Goal: Communication & Community: Answer question/provide support

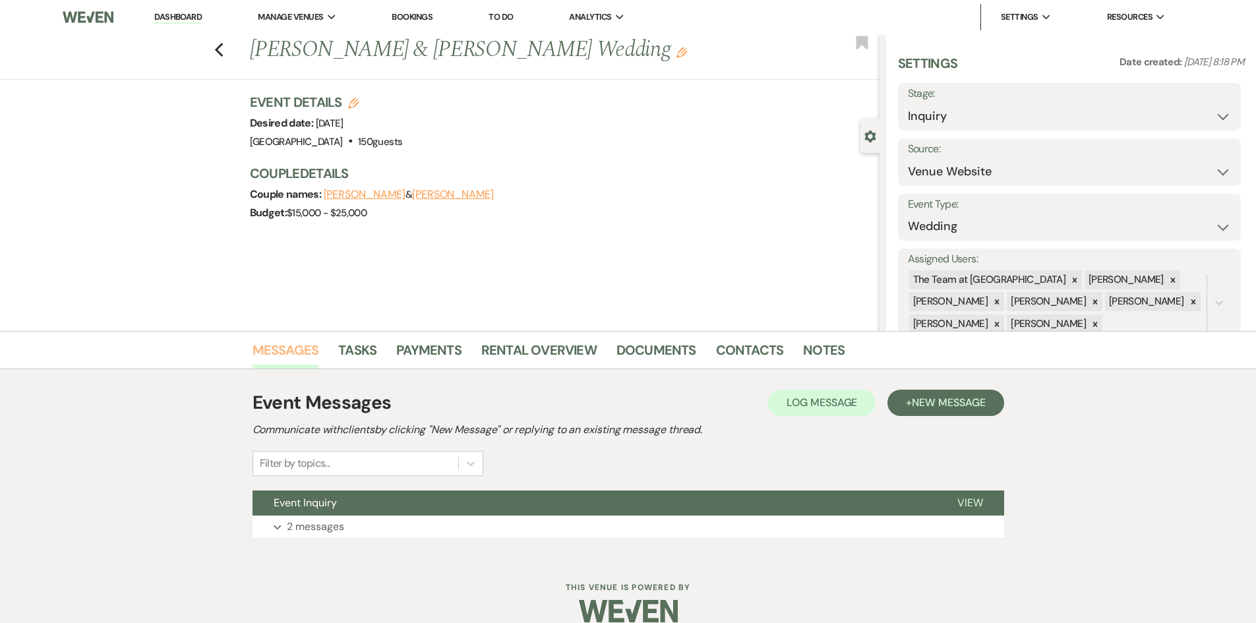
click at [270, 347] on link "Messages" at bounding box center [285, 353] width 67 height 29
click at [946, 401] on span "New Message" at bounding box center [948, 402] width 73 height 14
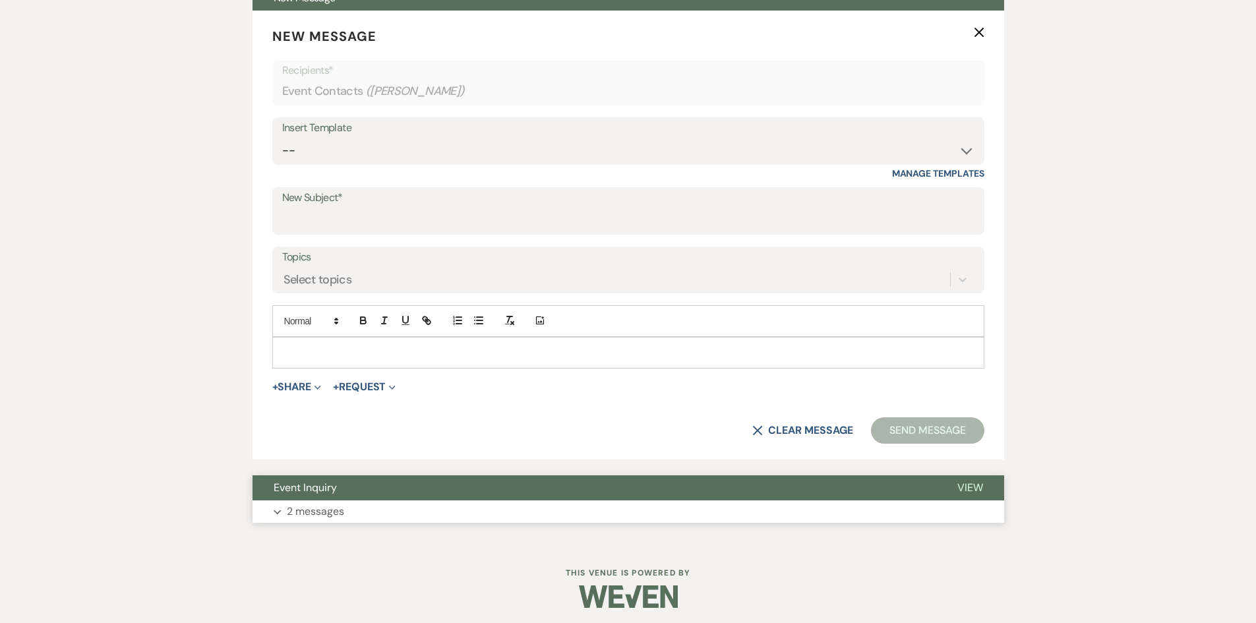
scroll to position [509, 0]
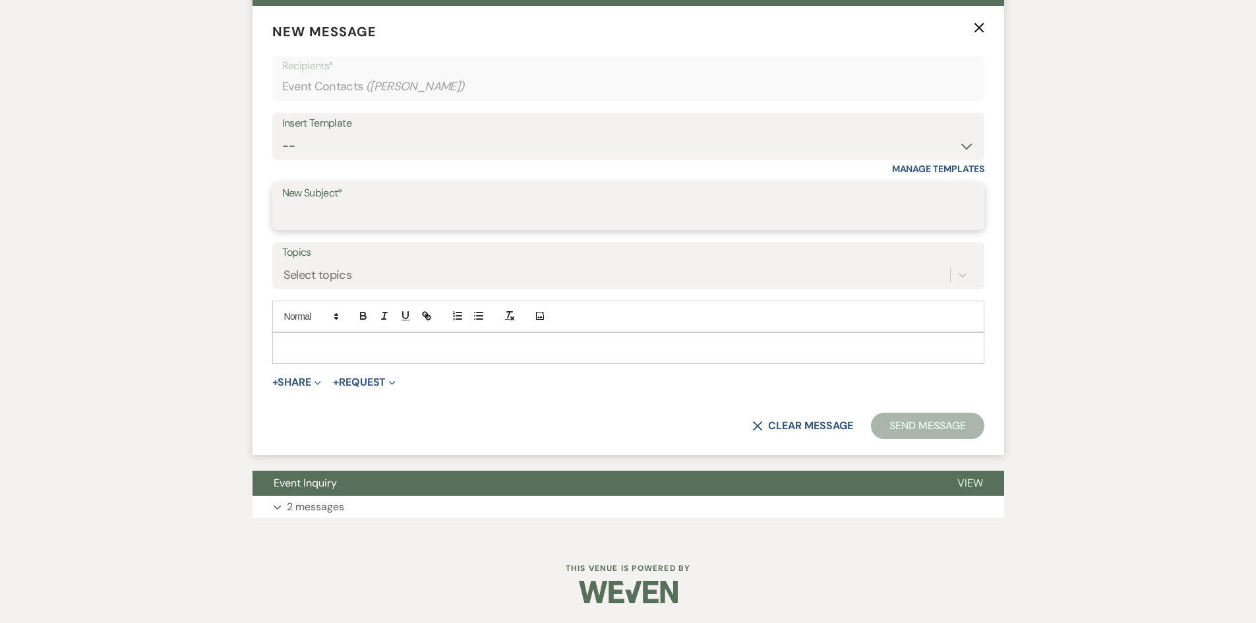
click at [318, 213] on input "New Subject*" at bounding box center [628, 216] width 692 height 26
type input "Availability"
click at [291, 341] on p at bounding box center [628, 348] width 691 height 15
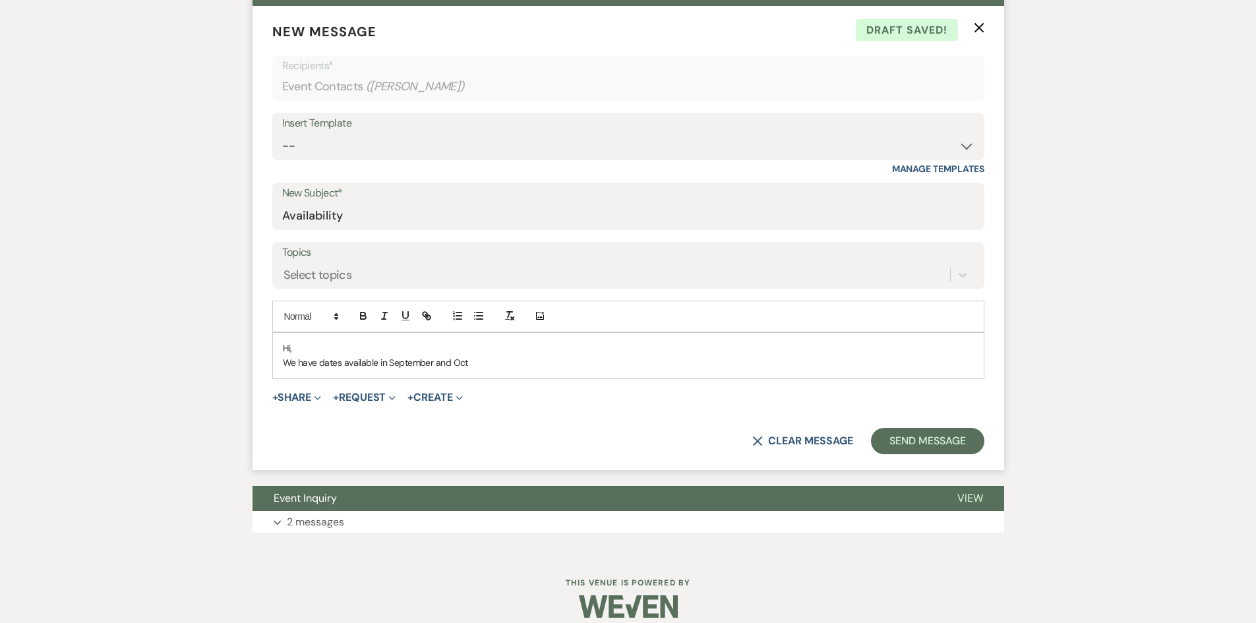
click at [978, 26] on use "button" at bounding box center [978, 27] width 10 height 10
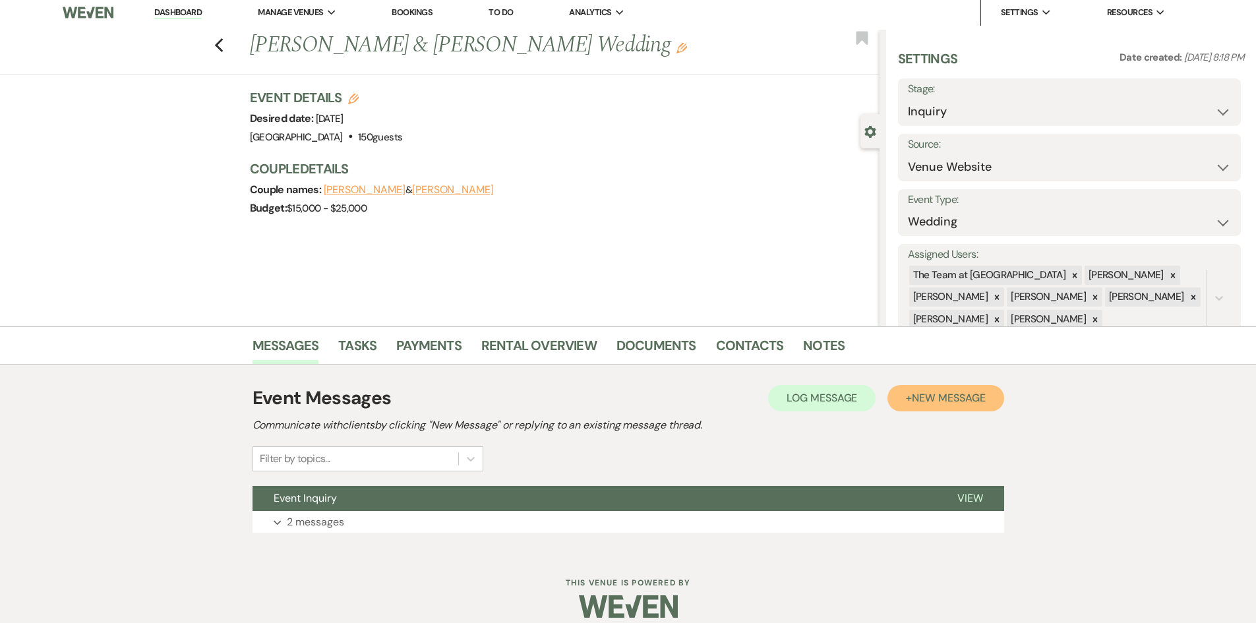
click at [950, 391] on span "New Message" at bounding box center [948, 398] width 73 height 14
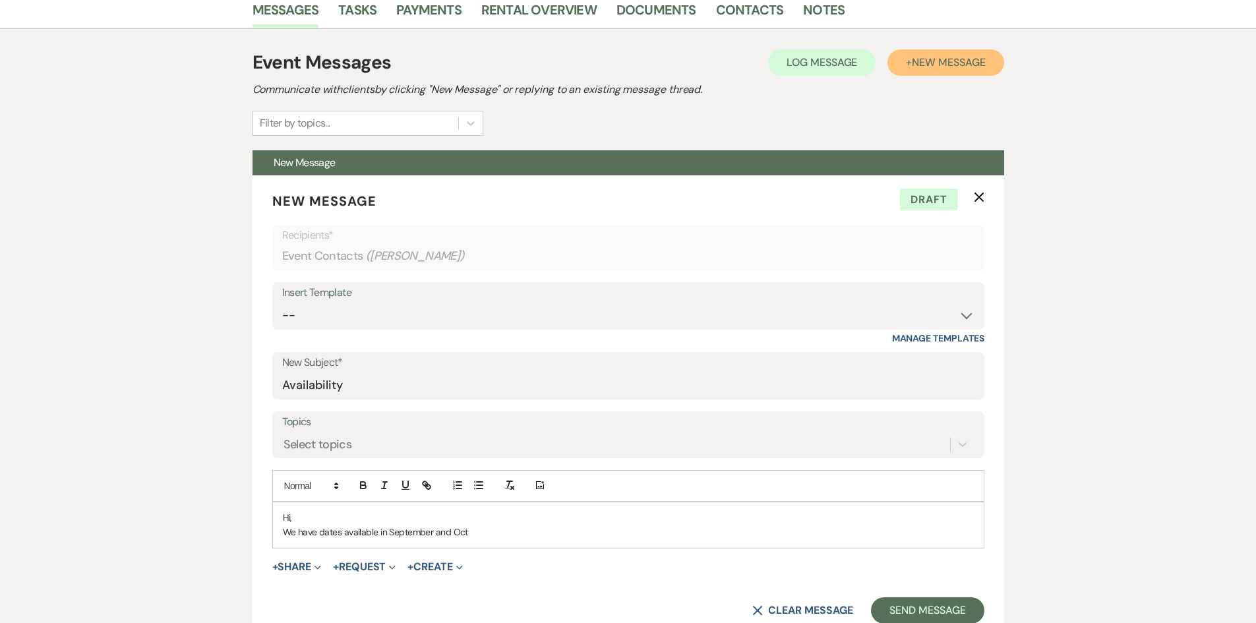
scroll to position [400, 0]
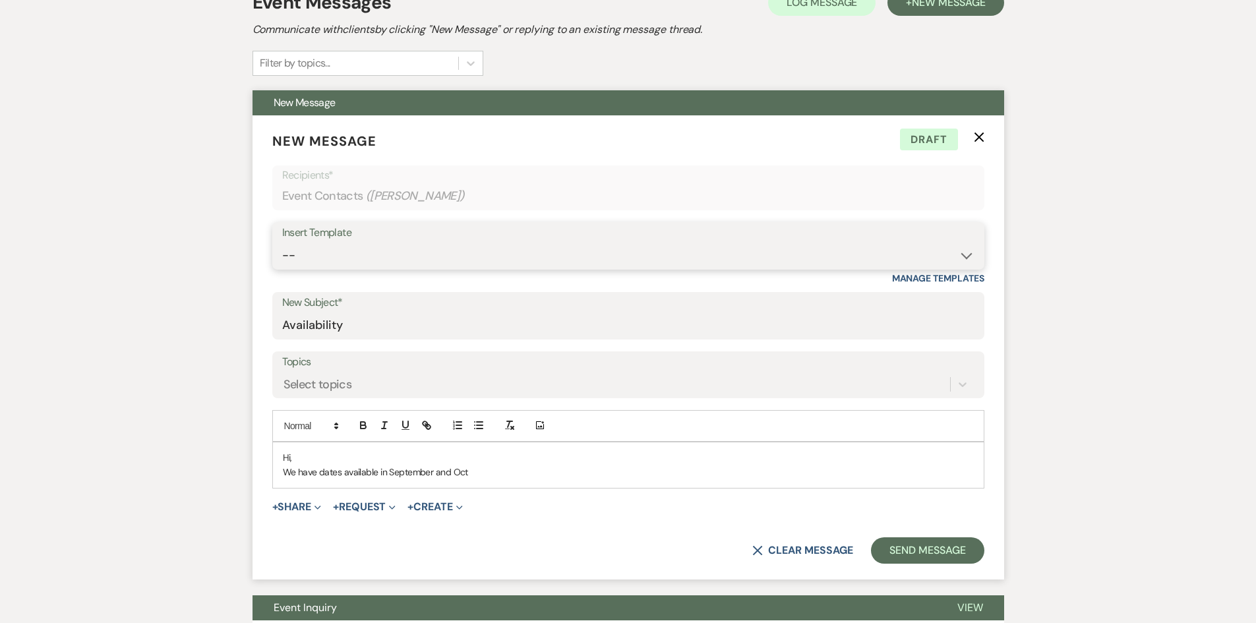
click at [965, 256] on select "-- Initial Inquiry Auto Response - Weddings Contract - Corporate & Private Even…" at bounding box center [628, 256] width 692 height 26
select select "1181"
click at [282, 243] on select "-- Initial Inquiry Auto Response - Weddings Contract - Corporate & Private Even…" at bounding box center [628, 256] width 692 height 26
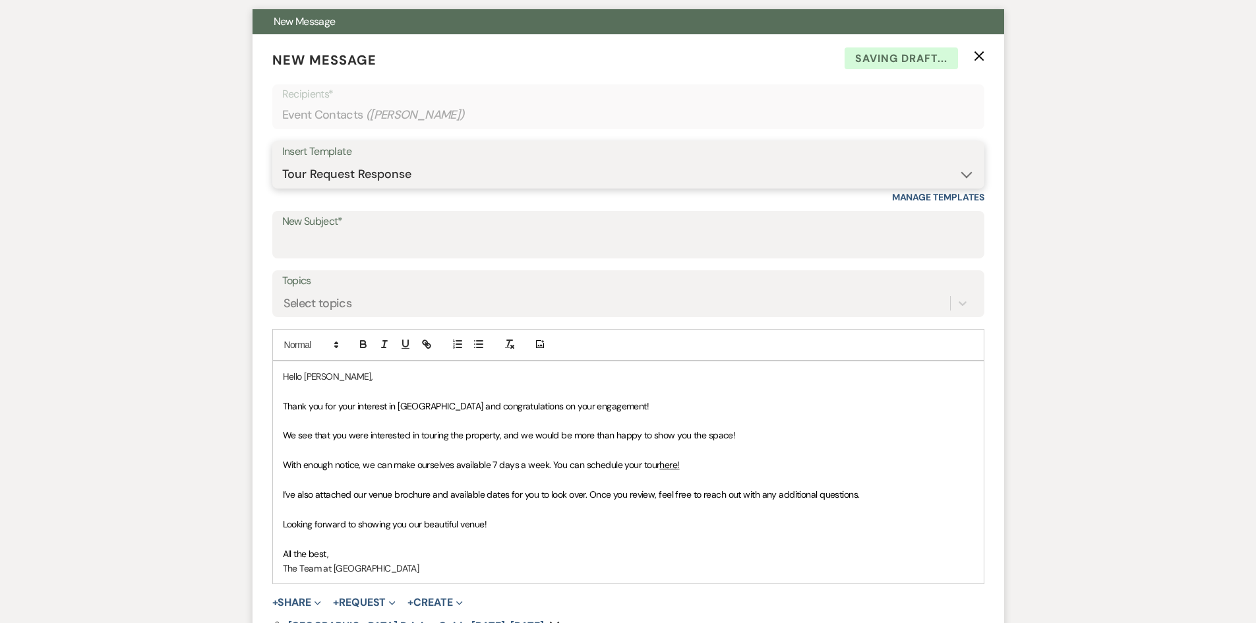
scroll to position [598, 0]
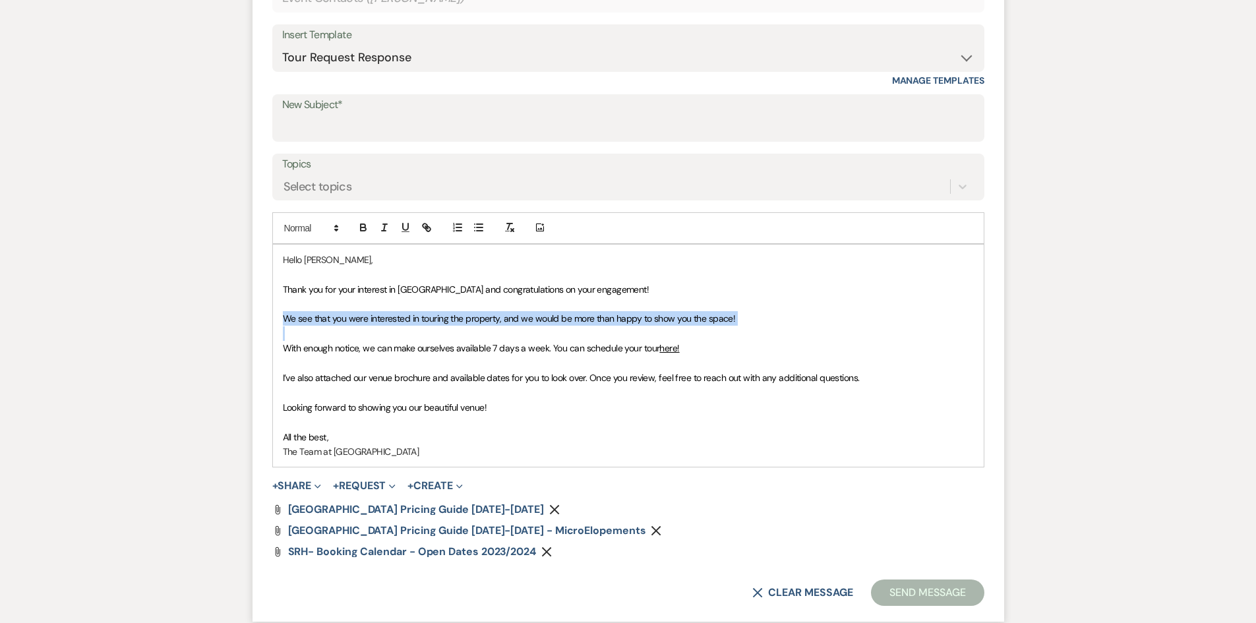
drag, startPoint x: 279, startPoint y: 322, endPoint x: 599, endPoint y: 330, distance: 319.8
click at [599, 330] on div "Hello [PERSON_NAME], Thank you for your interest in [GEOGRAPHIC_DATA] and congr…" at bounding box center [628, 356] width 711 height 222
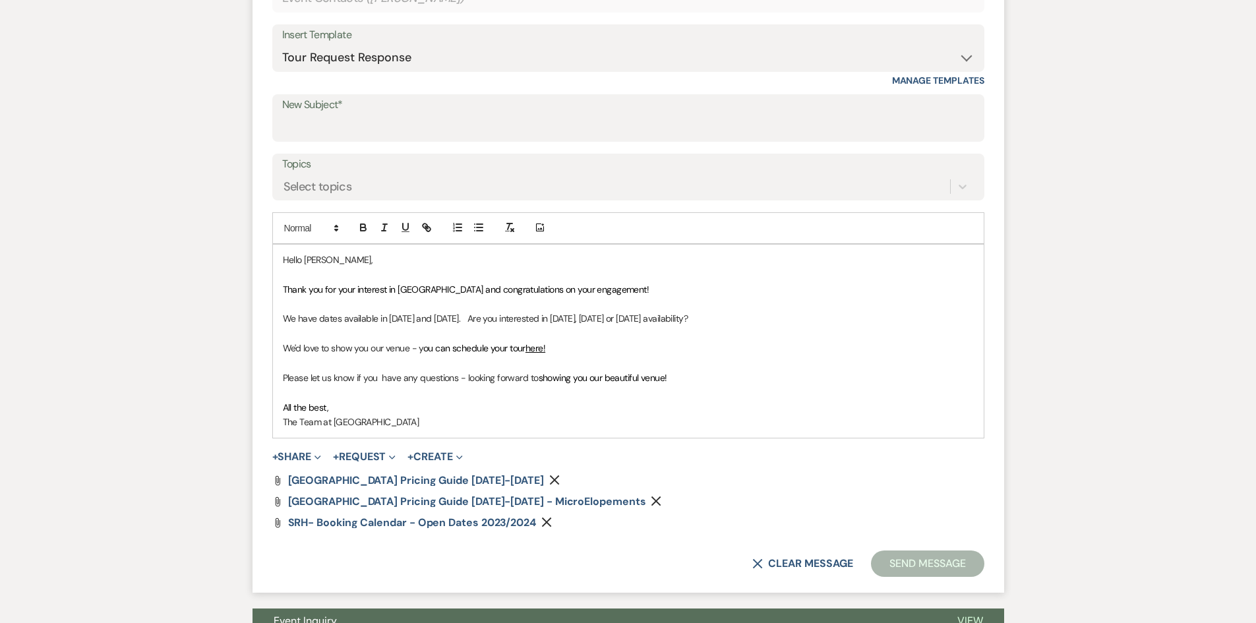
click at [549, 477] on icon "Remove" at bounding box center [554, 480] width 11 height 11
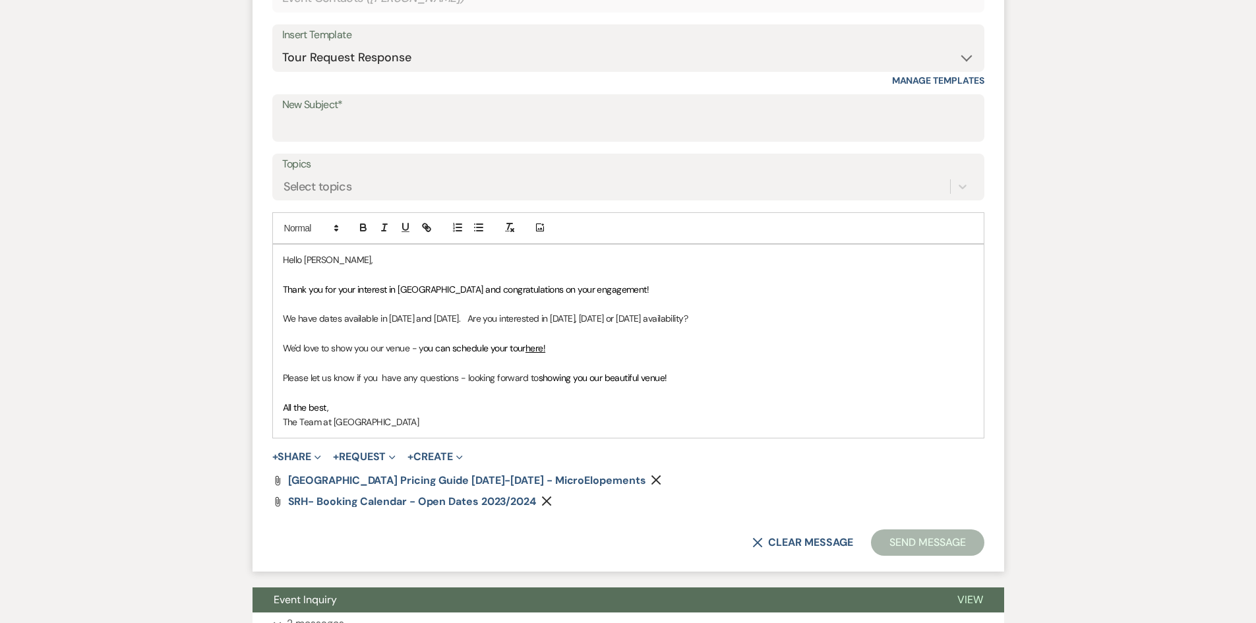
click at [651, 475] on icon "Remove" at bounding box center [656, 480] width 11 height 11
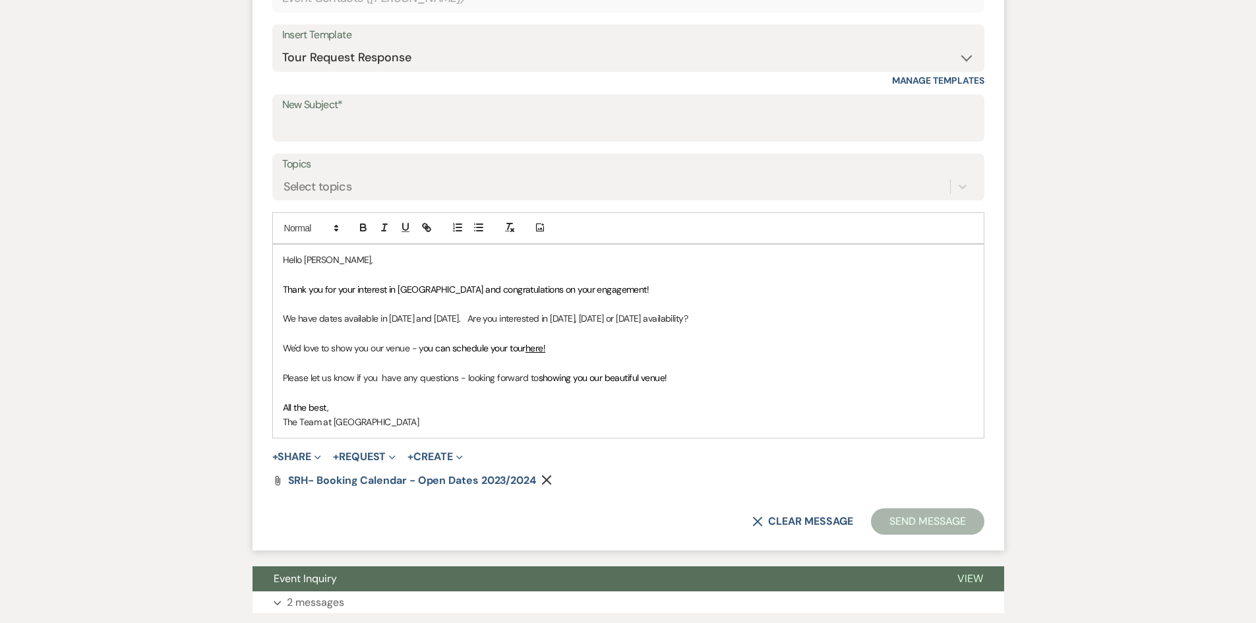
click at [544, 479] on icon "Remove" at bounding box center [546, 480] width 11 height 11
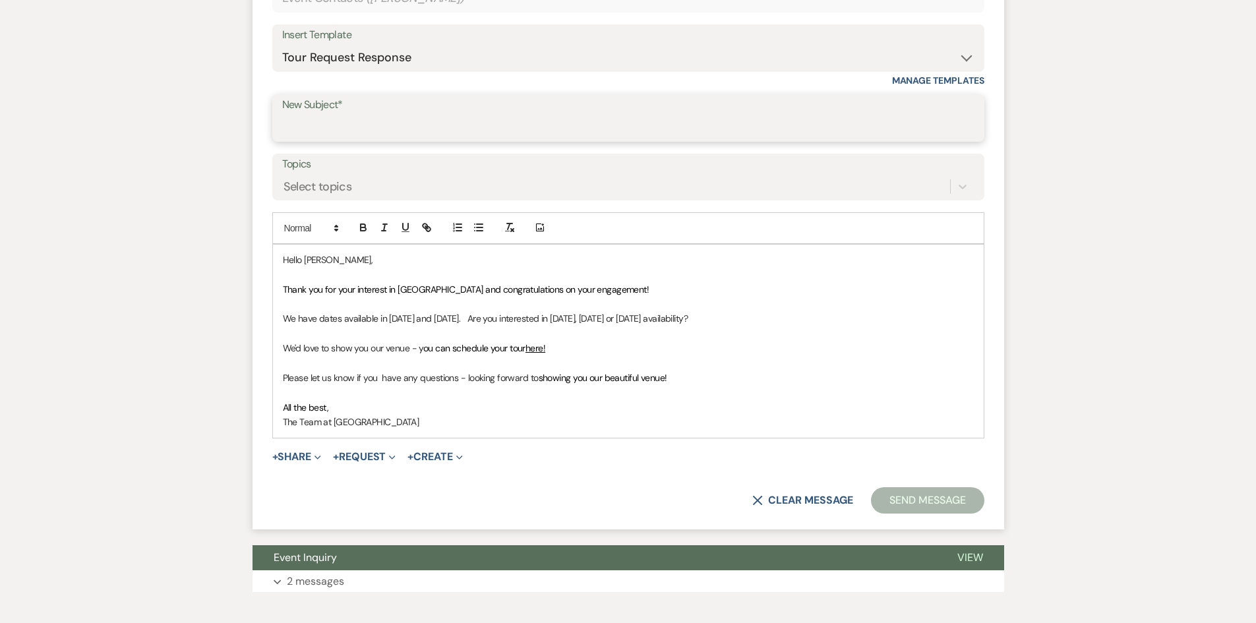
click at [355, 126] on input "New Subject*" at bounding box center [628, 128] width 692 height 26
type input "Availability"
click at [923, 498] on button "Send Message" at bounding box center [927, 500] width 113 height 26
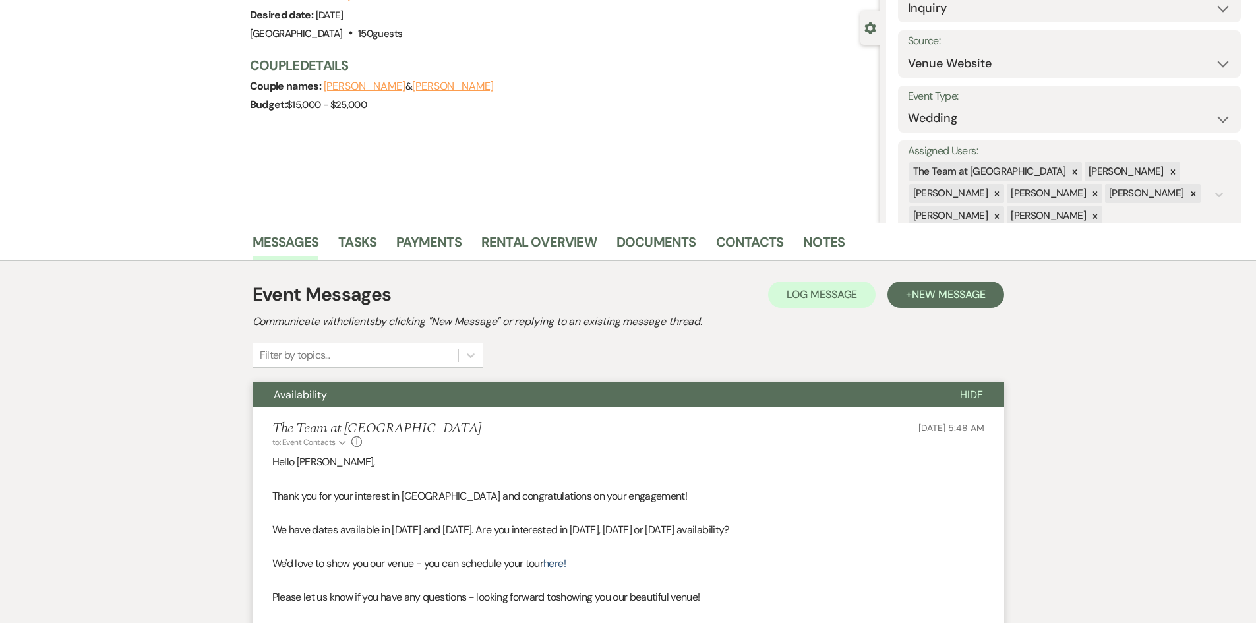
scroll to position [0, 0]
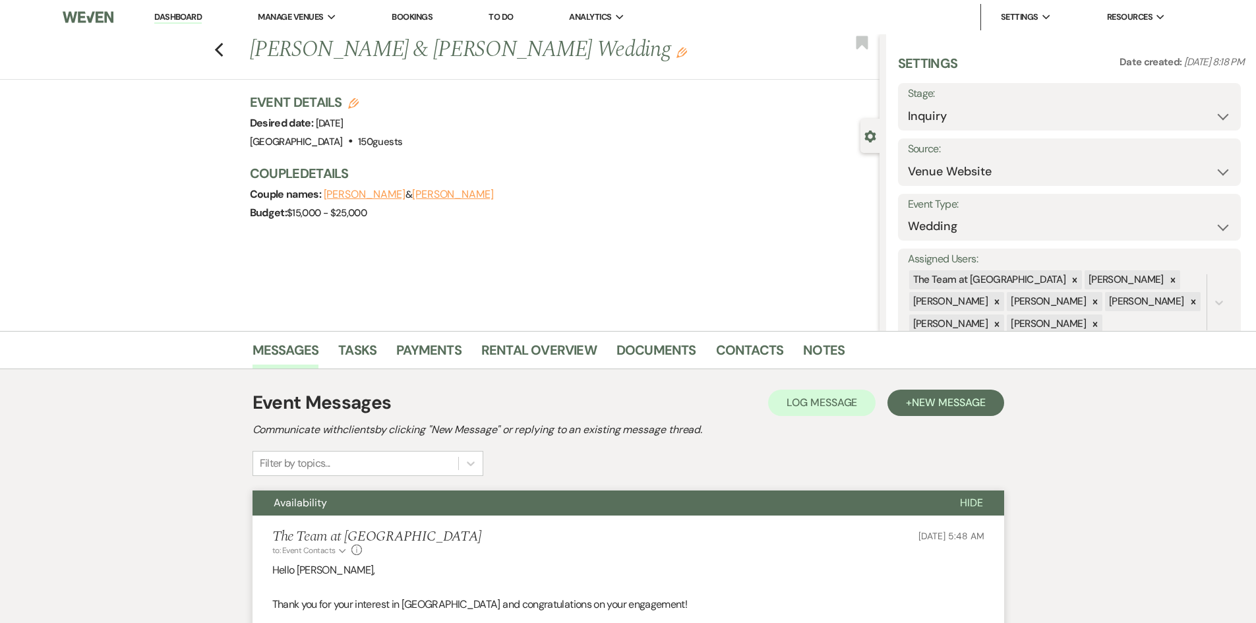
click at [170, 18] on link "Dashboard" at bounding box center [177, 17] width 47 height 13
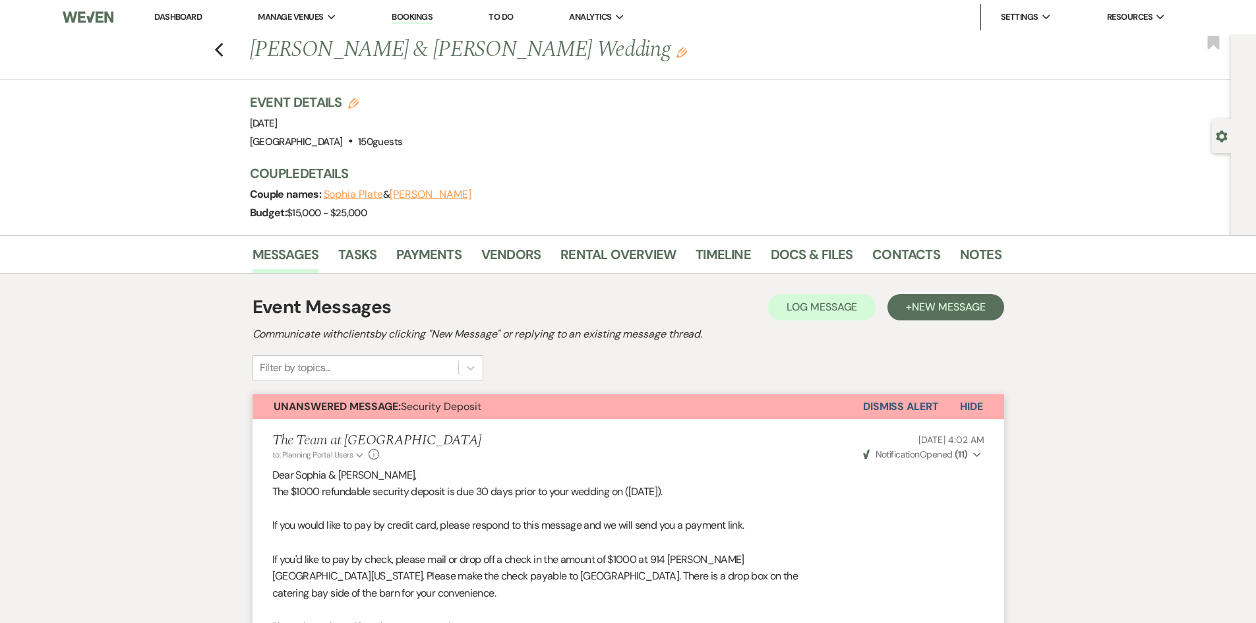
click at [909, 403] on button "Dismiss Alert" at bounding box center [901, 406] width 76 height 25
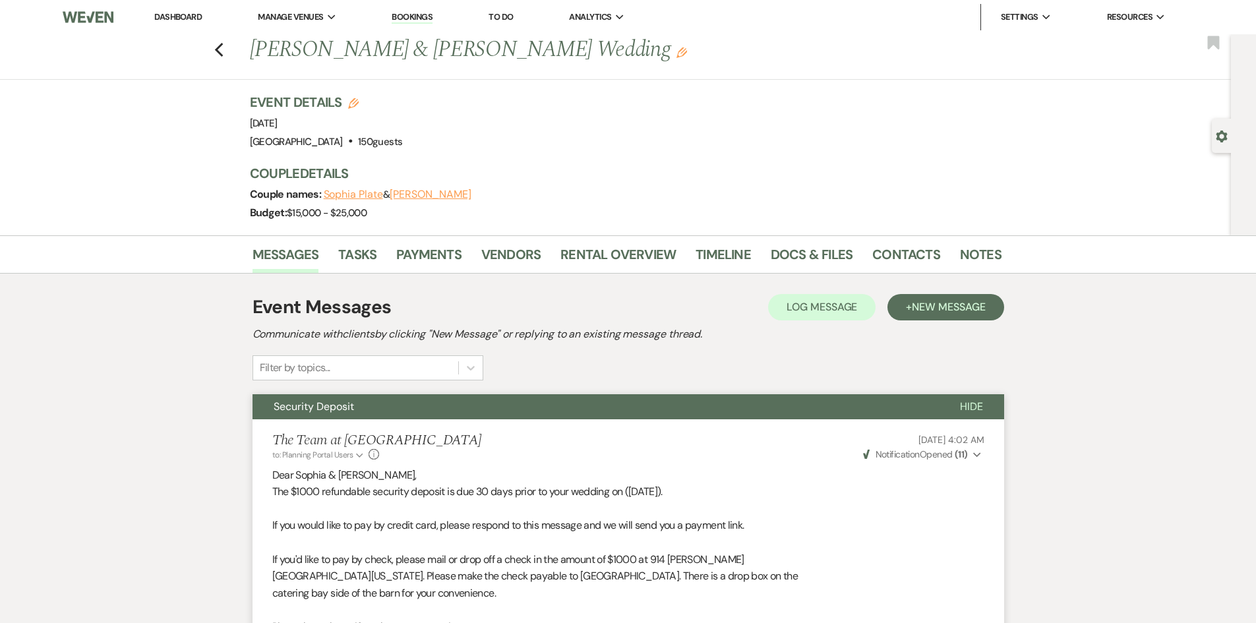
click at [169, 16] on link "Dashboard" at bounding box center [177, 16] width 47 height 11
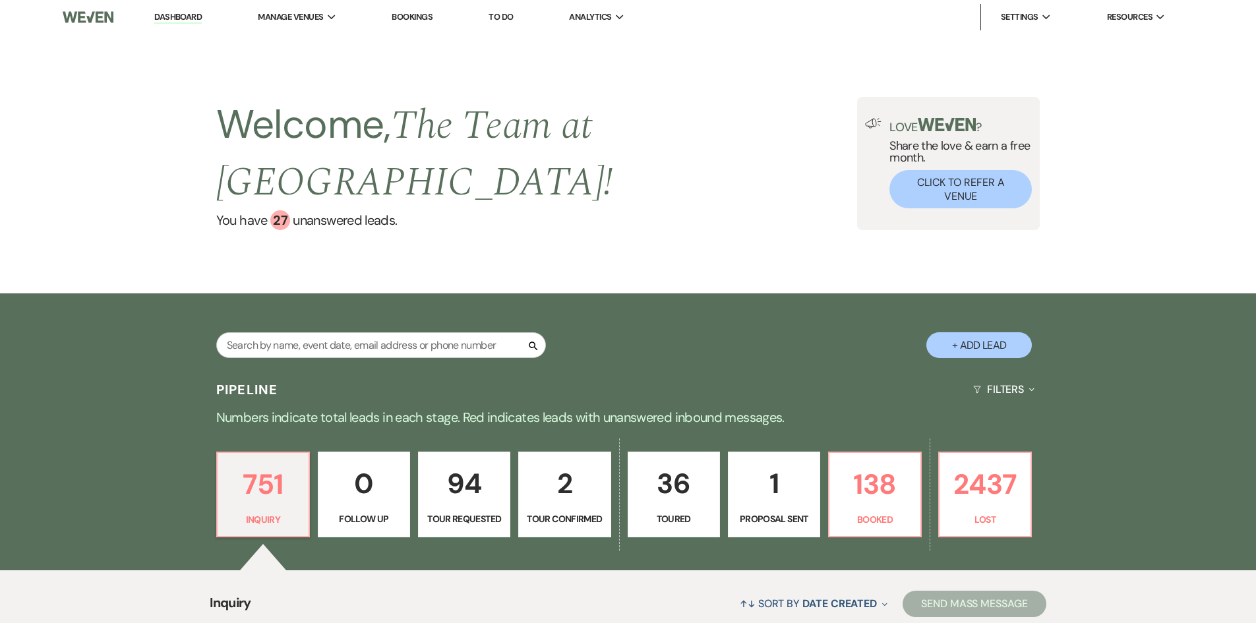
scroll to position [571, 0]
